Goal: Check status: Check status

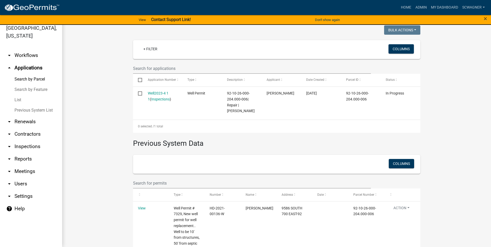
scroll to position [28, 0]
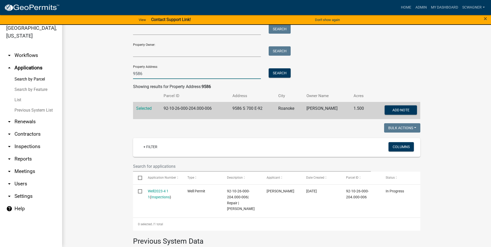
click at [157, 74] on input "9586" at bounding box center [197, 73] width 128 height 11
type input "9"
type input "734"
click at [275, 71] on button "Search" at bounding box center [280, 72] width 22 height 9
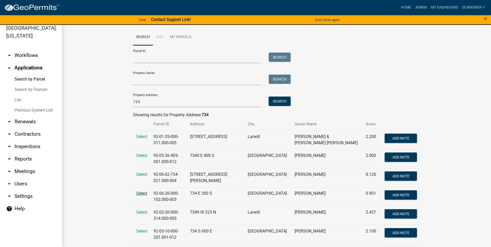
click at [138, 194] on span "Select" at bounding box center [141, 193] width 11 height 5
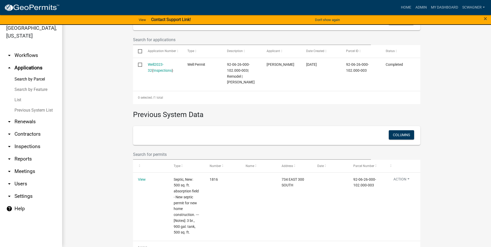
scroll to position [146, 0]
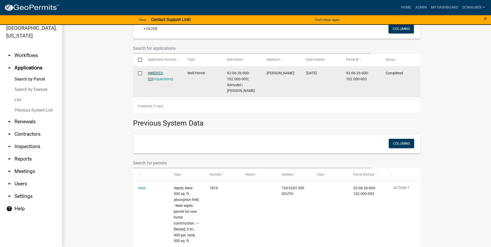
click at [161, 73] on link "Well2023-32" at bounding box center [156, 76] width 16 height 10
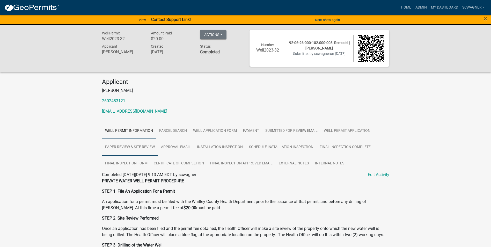
click at [144, 147] on link "Paper Review & Site Review" at bounding box center [130, 147] width 56 height 17
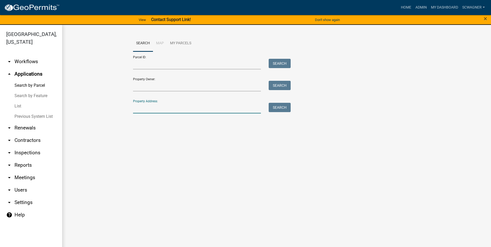
click at [145, 108] on input "Property Address:" at bounding box center [197, 108] width 128 height 11
click at [284, 100] on div "Property Address: 734 Search" at bounding box center [210, 105] width 155 height 18
click at [279, 109] on button "Search" at bounding box center [280, 107] width 22 height 9
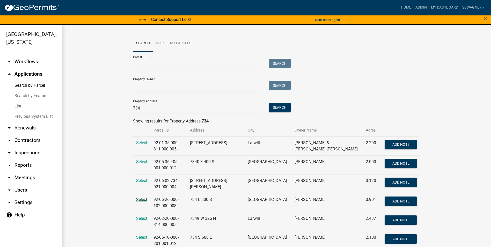
click at [143, 199] on span "Select" at bounding box center [141, 199] width 11 height 5
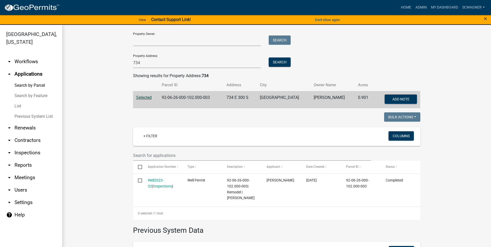
scroll to position [43, 0]
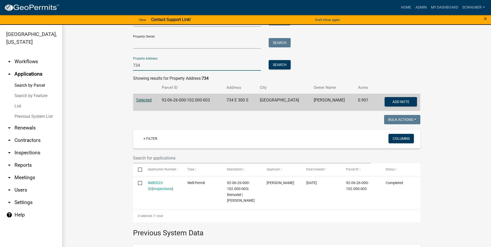
click at [143, 63] on input "734" at bounding box center [197, 65] width 128 height 11
type input "7"
click at [274, 67] on button "Search" at bounding box center [280, 64] width 22 height 9
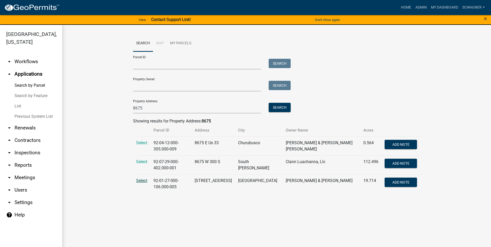
click at [142, 178] on span "Select" at bounding box center [141, 180] width 11 height 5
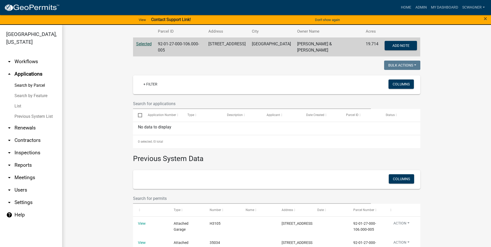
scroll to position [47, 0]
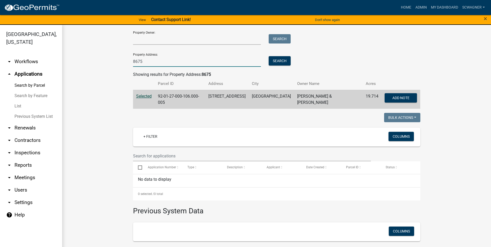
click at [168, 63] on input "8675" at bounding box center [197, 61] width 128 height 11
type input "8"
click at [281, 58] on button "Search" at bounding box center [280, 60] width 22 height 9
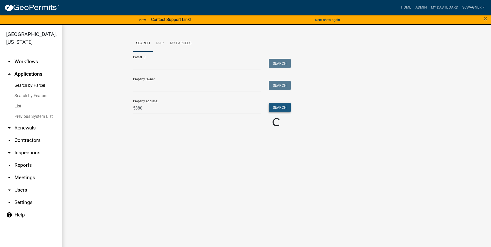
scroll to position [0, 0]
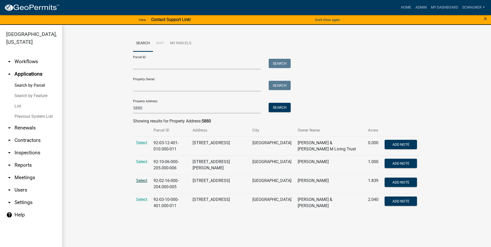
click at [141, 179] on span "Select" at bounding box center [141, 180] width 11 height 5
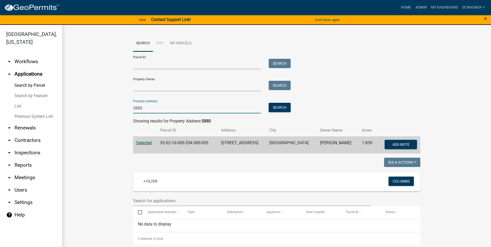
click at [152, 108] on input "5880" at bounding box center [197, 108] width 128 height 11
type input "5"
